Goal: Information Seeking & Learning: Learn about a topic

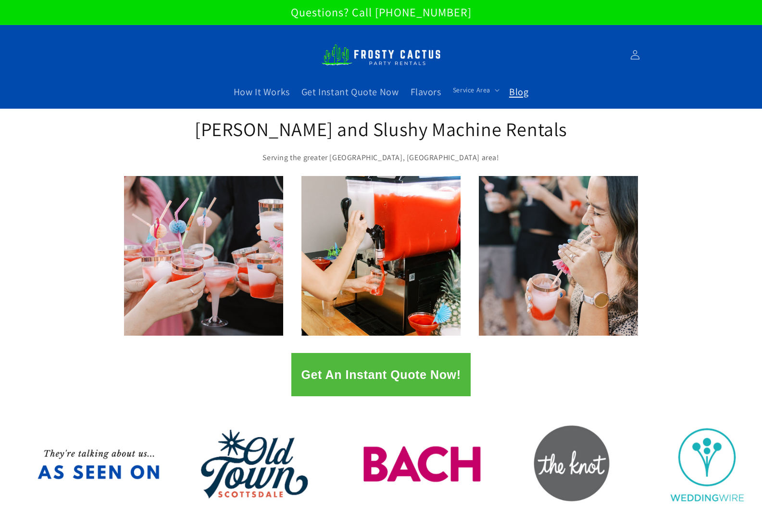
click at [526, 94] on span "Blog" at bounding box center [518, 92] width 19 height 13
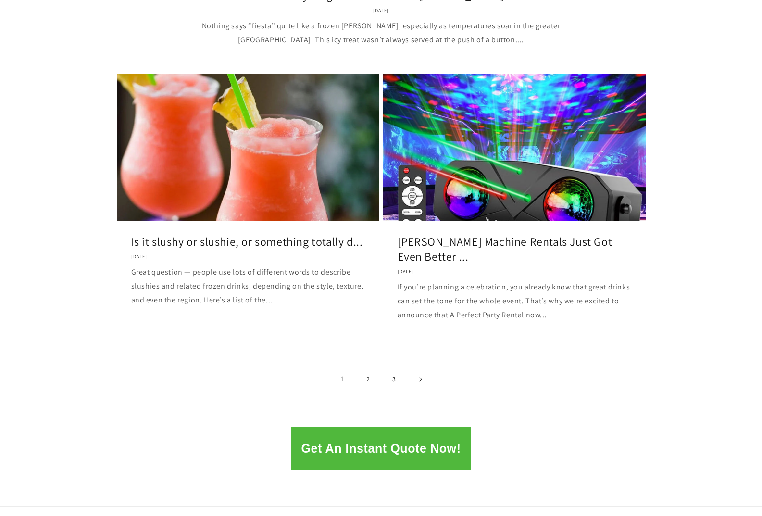
scroll to position [1250, 0]
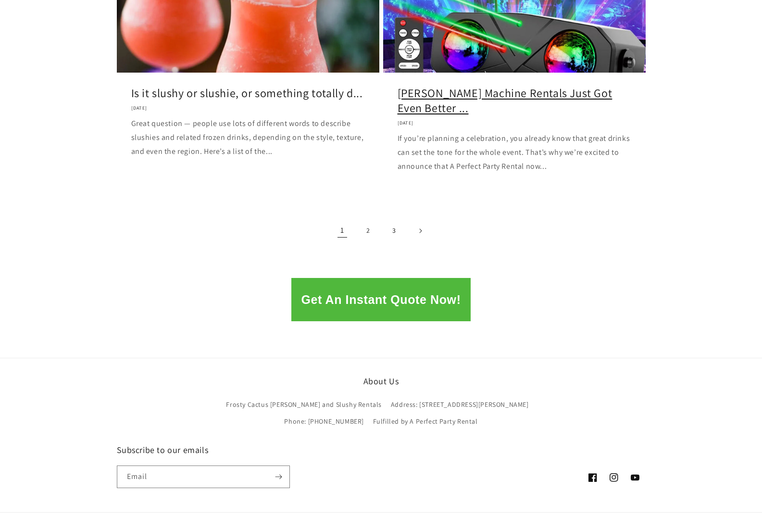
click at [496, 115] on link "[PERSON_NAME] Machine Rentals Just Got Even Better ..." at bounding box center [515, 101] width 234 height 30
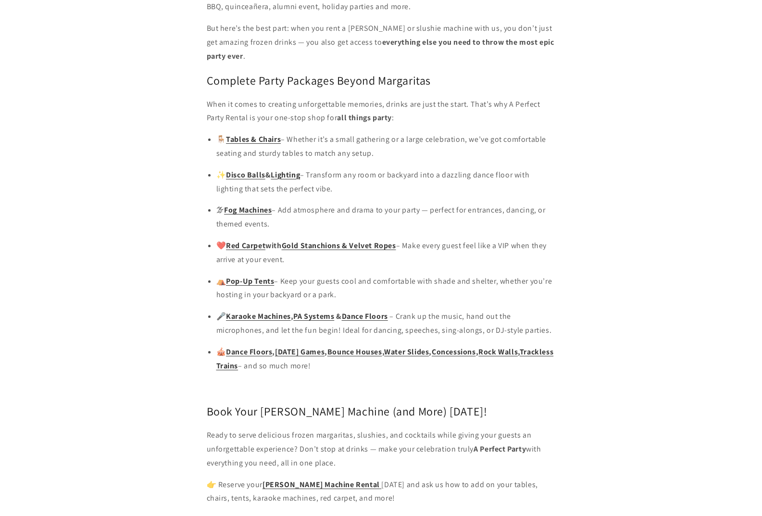
scroll to position [1106, 0]
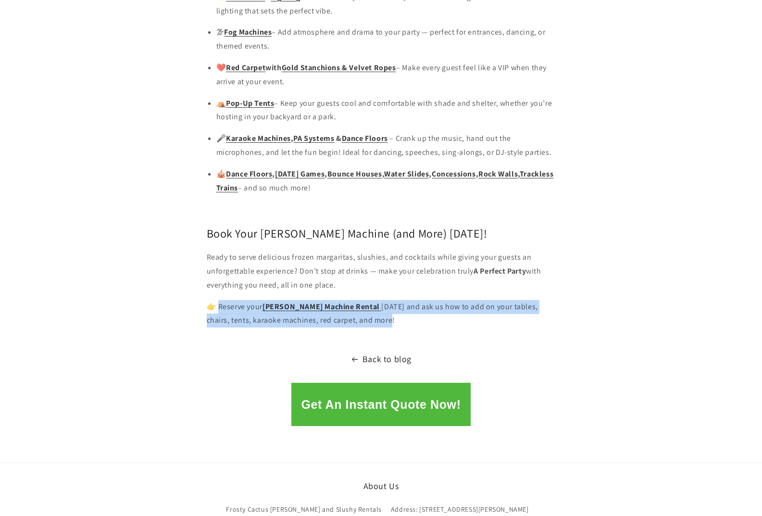
drag, startPoint x: 379, startPoint y: 297, endPoint x: 219, endPoint y: 283, distance: 160.8
click at [219, 300] on p "👉 Reserve your Margarita Machine Rental today and ask us how to add on your tab…" at bounding box center [381, 314] width 349 height 28
